Goal: Transaction & Acquisition: Purchase product/service

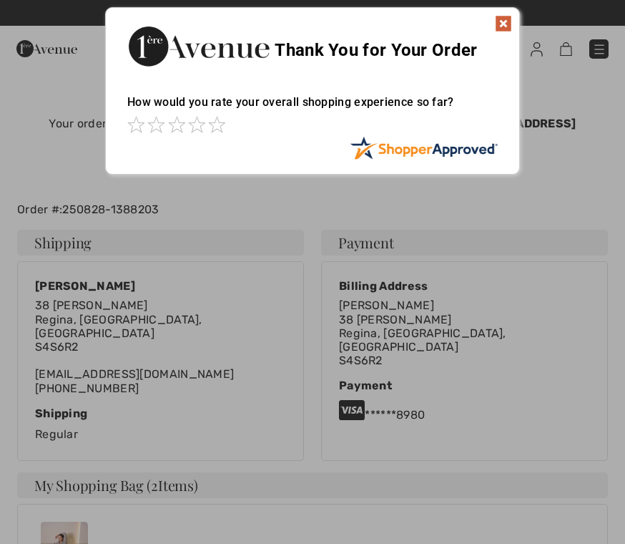
click at [497, 27] on img at bounding box center [503, 23] width 17 height 17
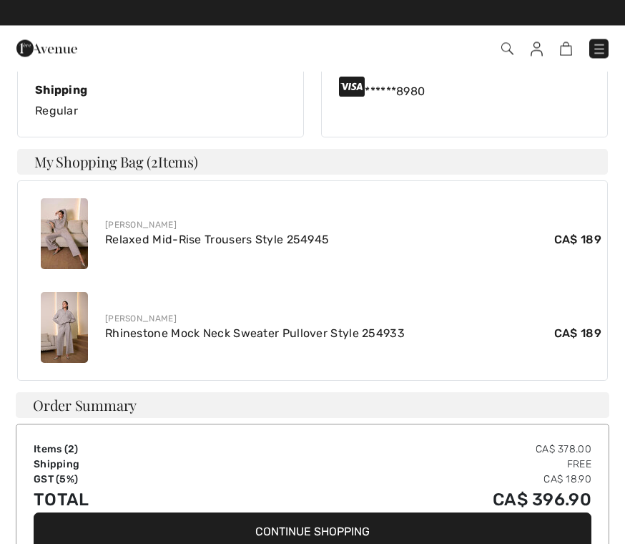
scroll to position [323, 0]
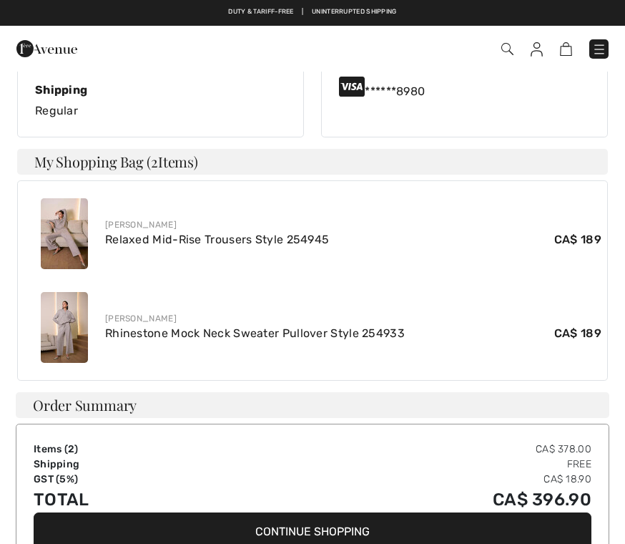
click at [74, 200] on img at bounding box center [64, 233] width 47 height 71
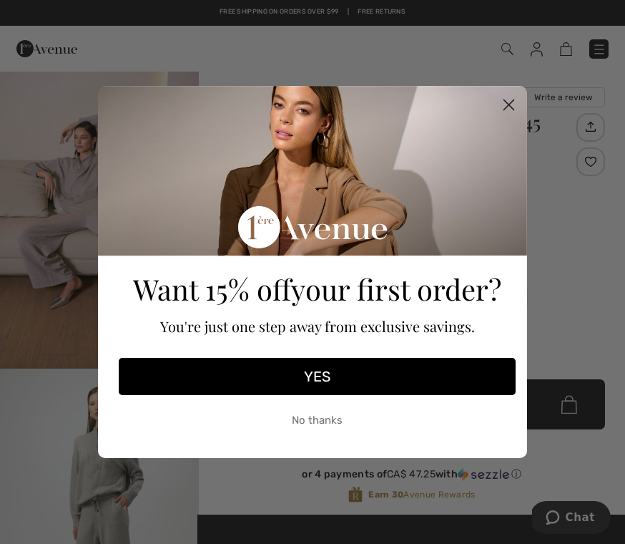
click at [515, 105] on circle "Close dialog" at bounding box center [509, 105] width 24 height 24
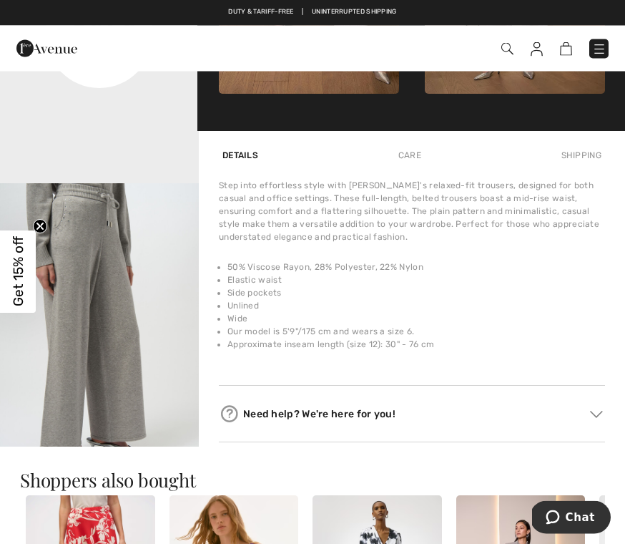
scroll to position [782, 0]
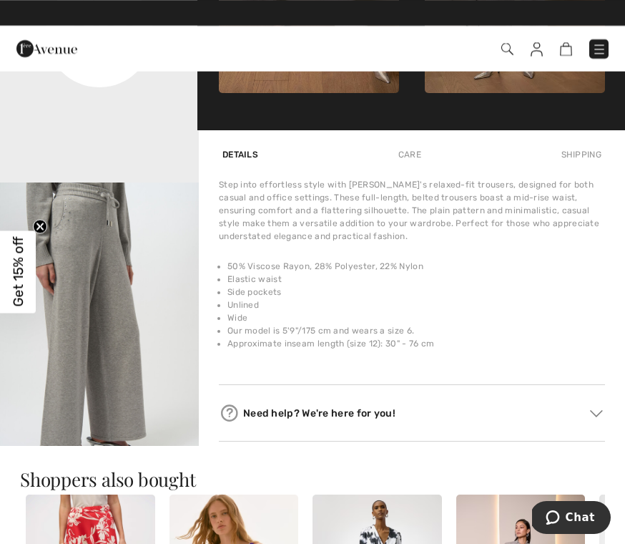
click at [579, 323] on li "Wide" at bounding box center [416, 317] width 378 height 13
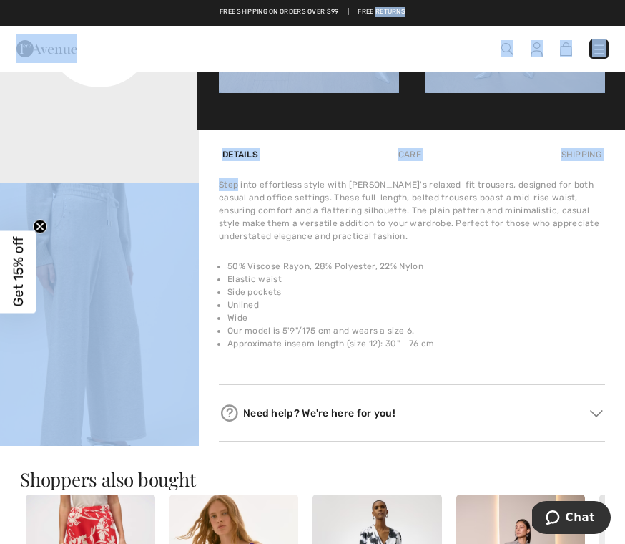
click at [167, 298] on img "3 / 7" at bounding box center [99, 331] width 199 height 298
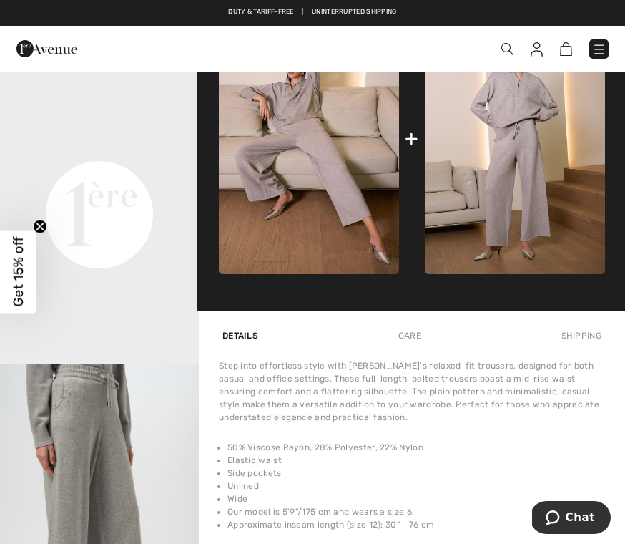
scroll to position [601, 0]
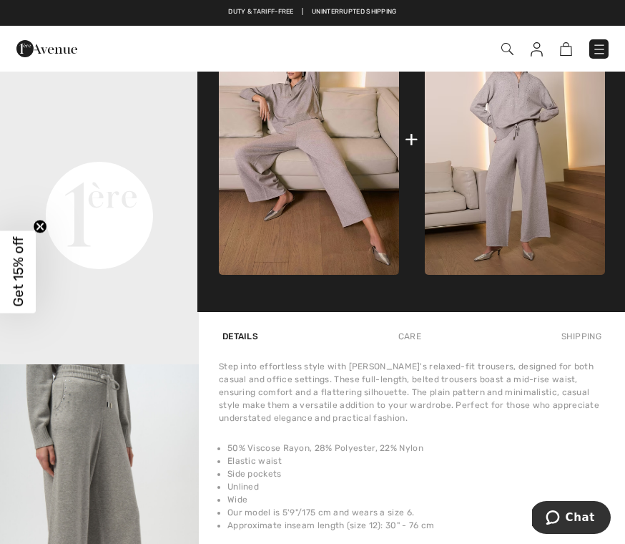
click at [463, 114] on img at bounding box center [515, 139] width 180 height 271
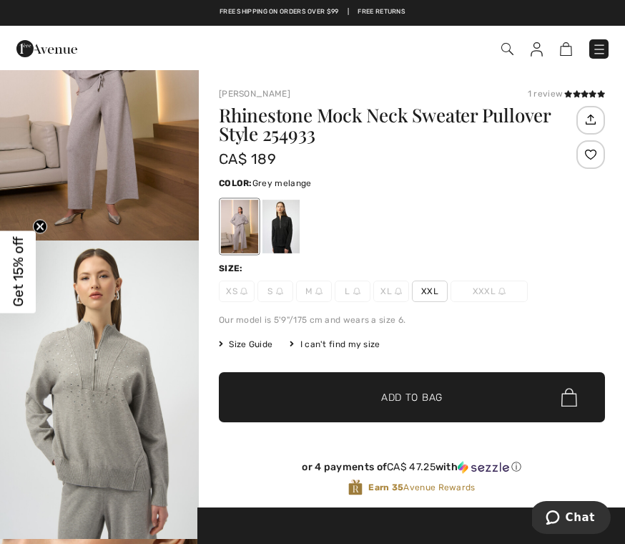
scroll to position [136, 0]
